Goal: Navigation & Orientation: Find specific page/section

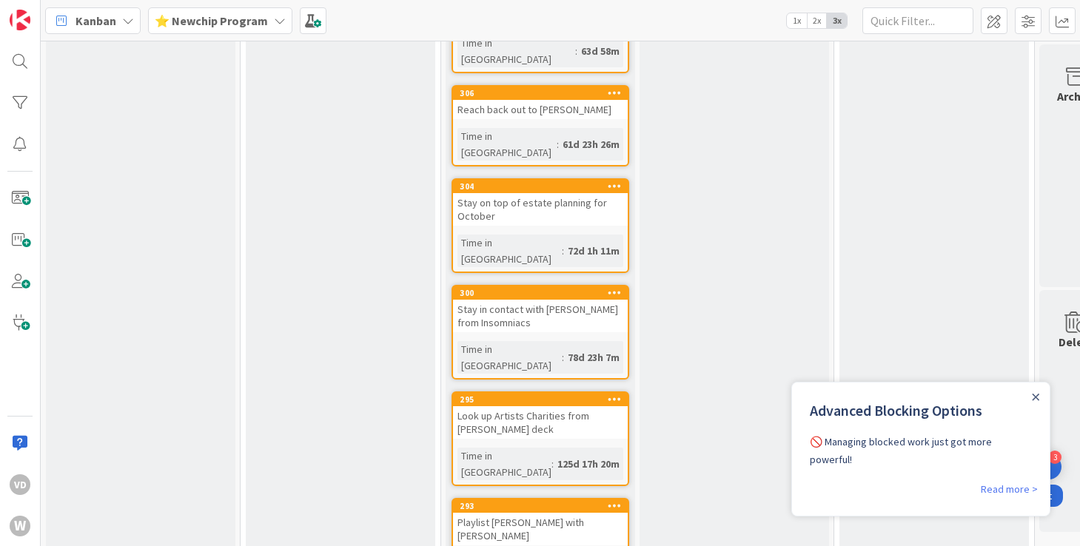
scroll to position [1515, 0]
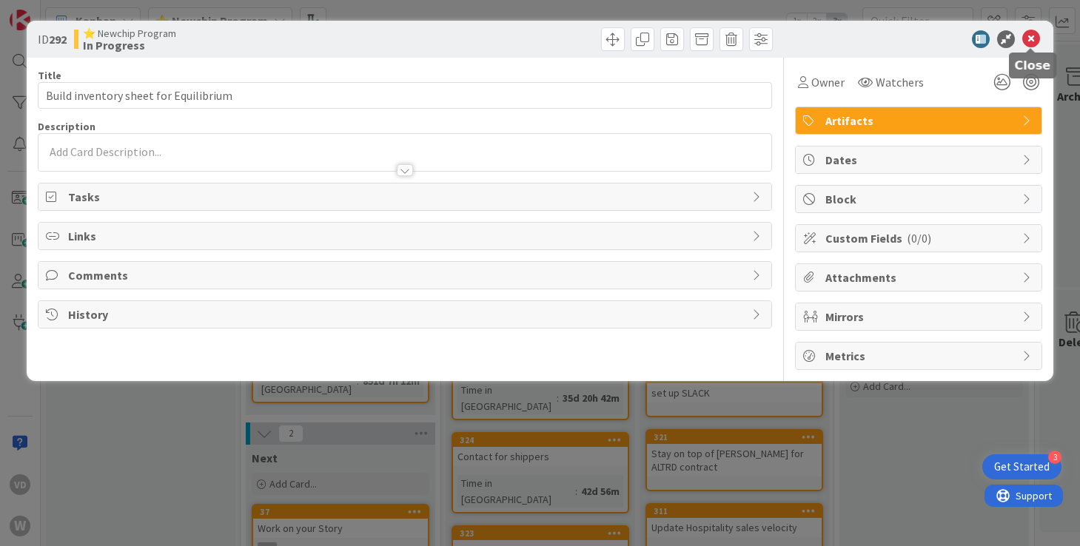
click at [1032, 38] on icon at bounding box center [1031, 39] width 18 height 18
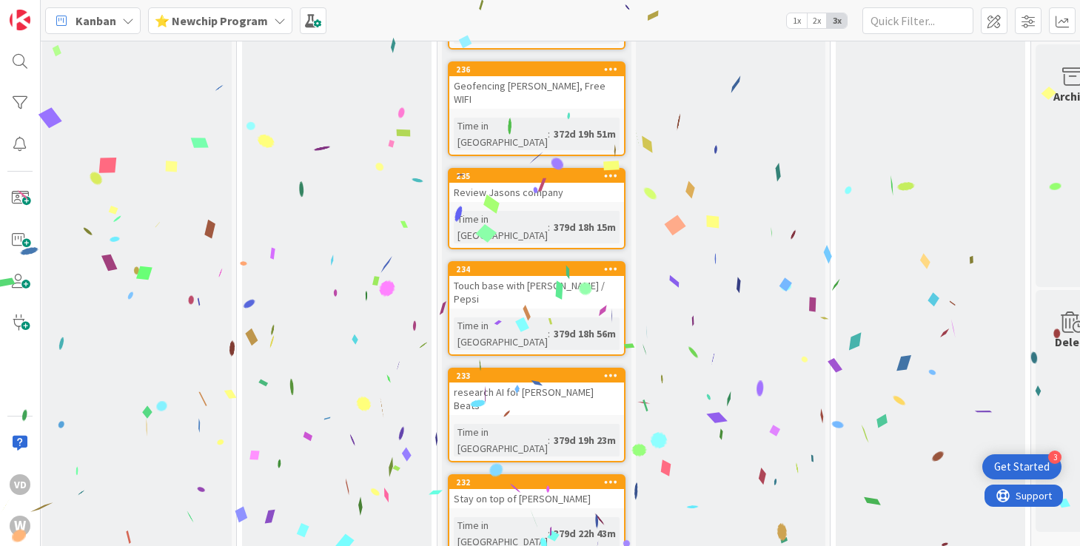
drag, startPoint x: 535, startPoint y: 264, endPoint x: 628, endPoint y: 264, distance: 93.2
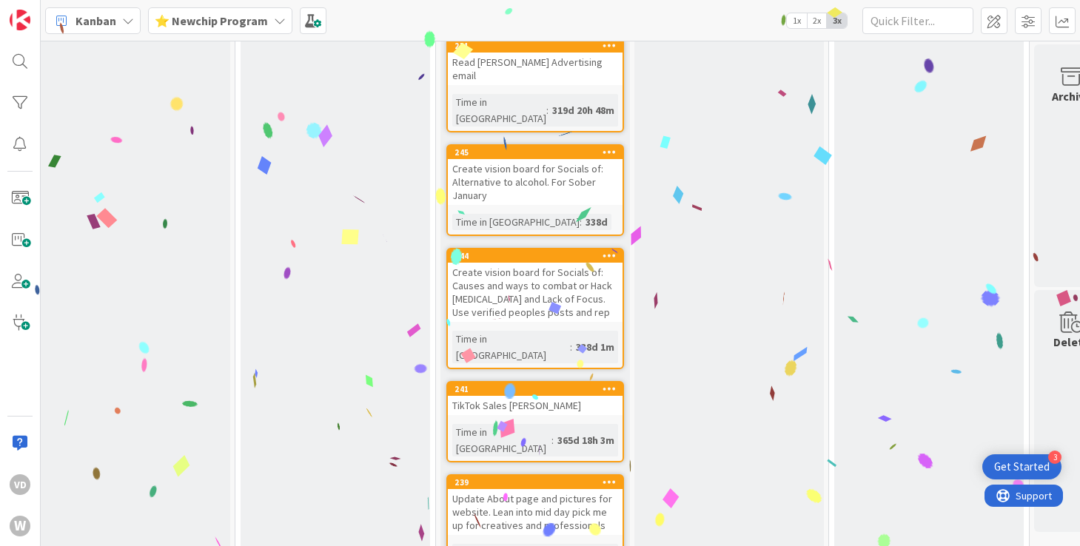
scroll to position [4032, 5]
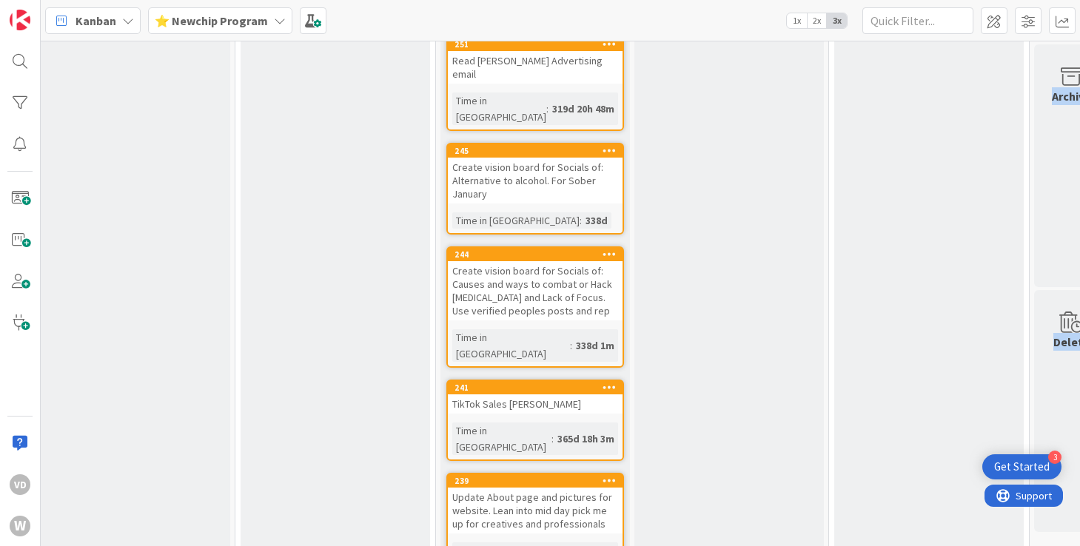
drag, startPoint x: 533, startPoint y: 253, endPoint x: 578, endPoint y: 249, distance: 45.3
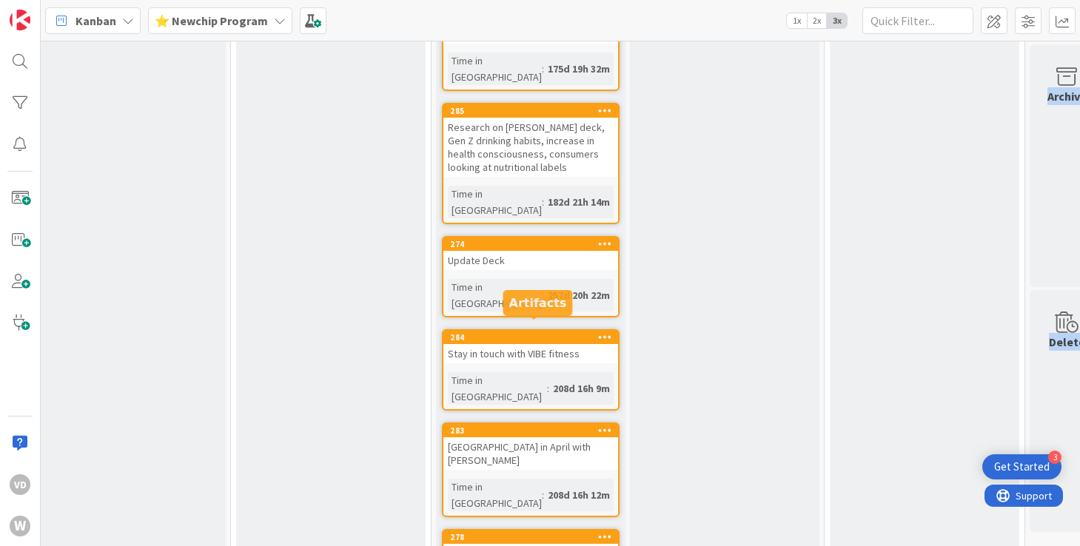
scroll to position [2566, 10]
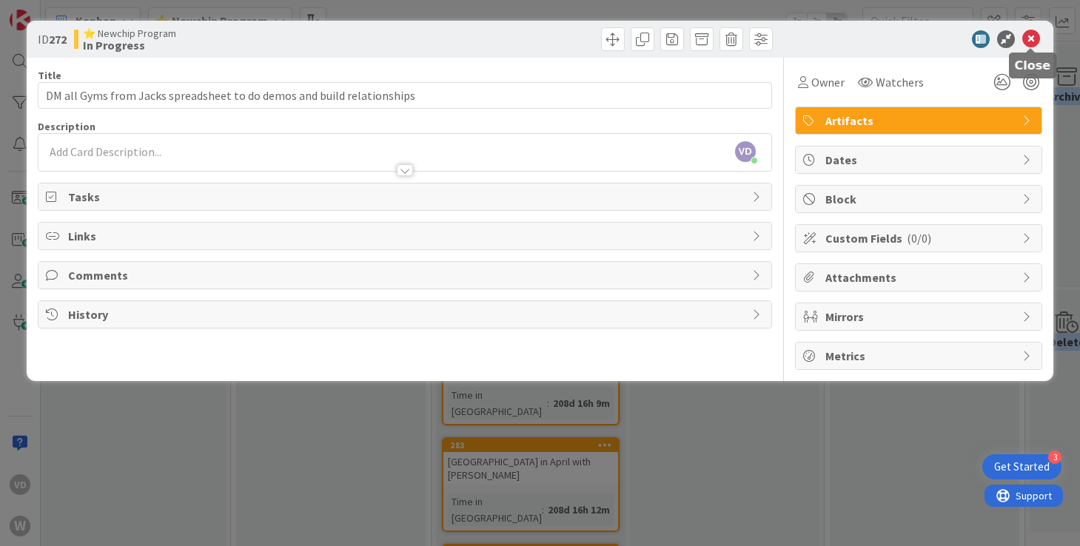
click at [1023, 42] on icon at bounding box center [1031, 39] width 18 height 18
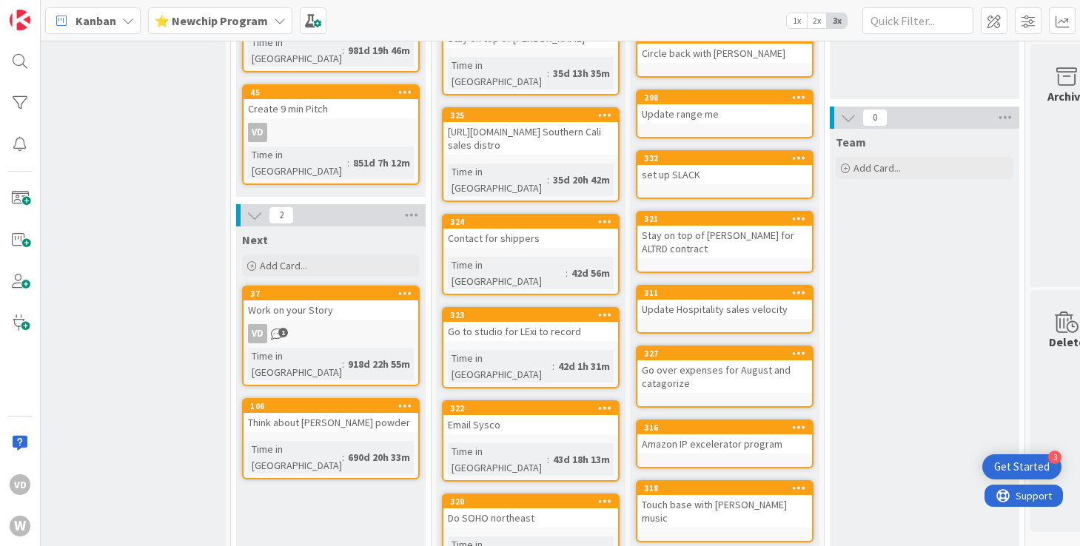
scroll to position [0, 10]
